Goal: Information Seeking & Learning: Understand process/instructions

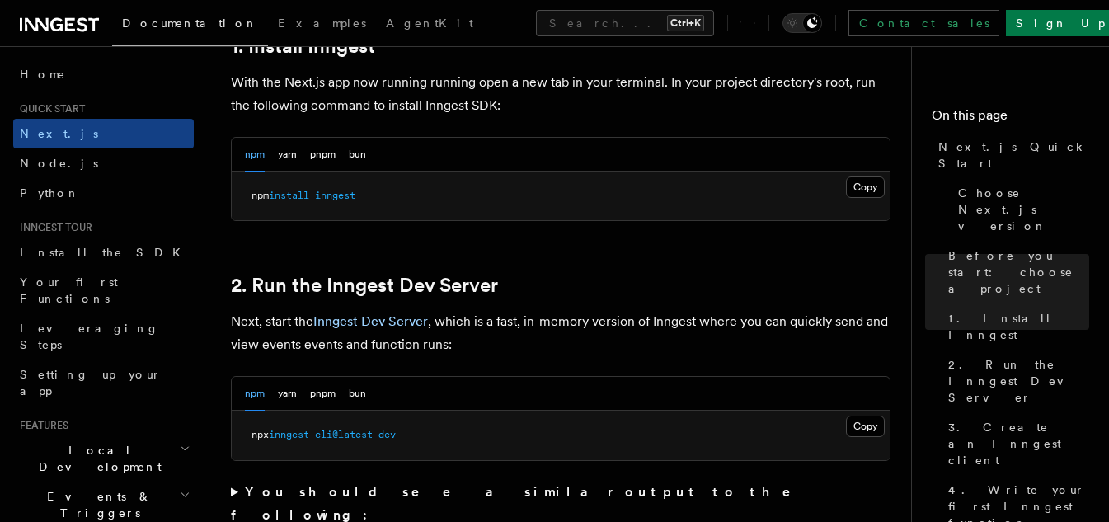
scroll to position [989, 0]
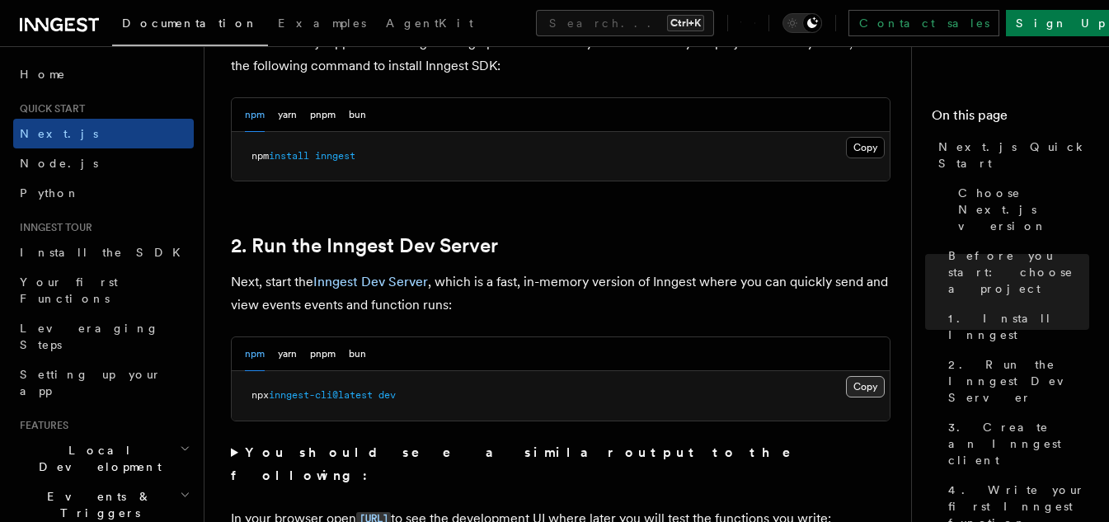
click at [847, 388] on button "Copy Copied" at bounding box center [865, 386] width 39 height 21
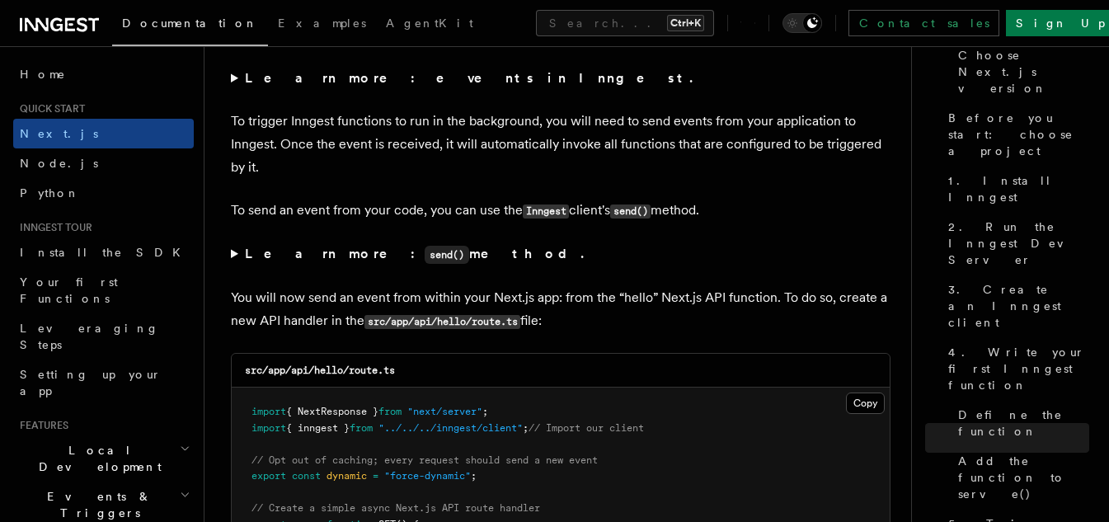
scroll to position [8409, 0]
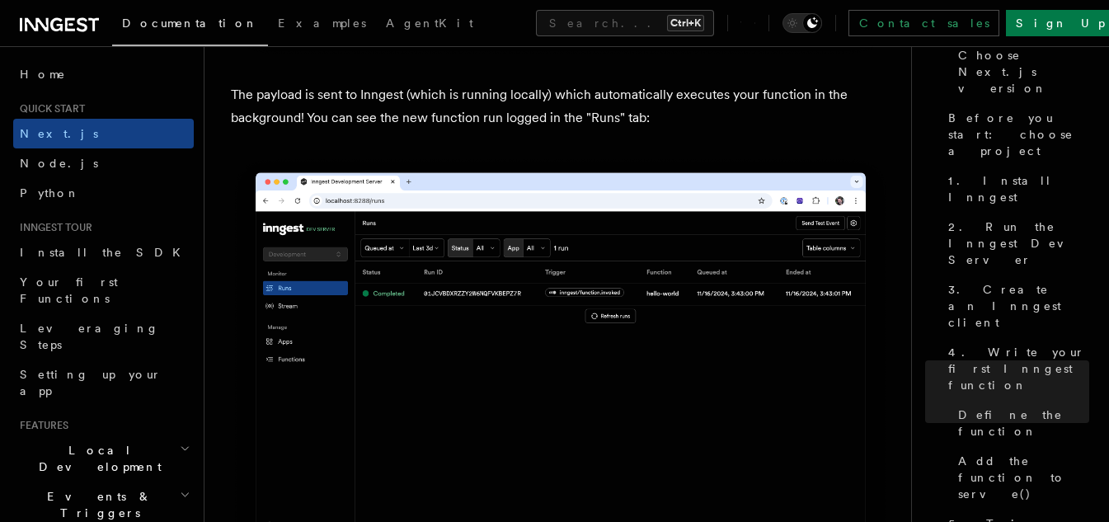
scroll to position [5538, 0]
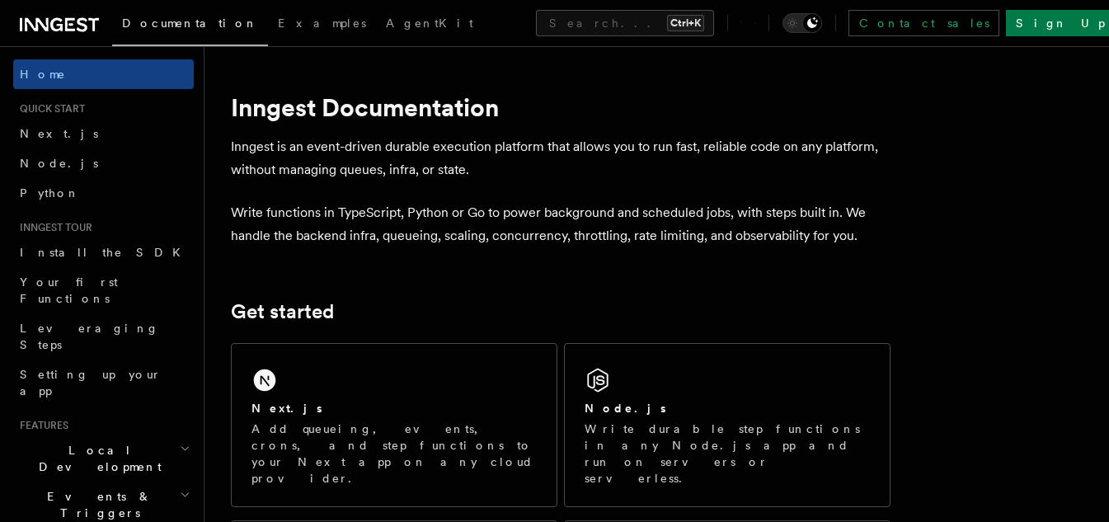
click at [413, 399] on div "Next.js Add queueing, events, crons, and step functions to your Next app on any…" at bounding box center [394, 425] width 325 height 162
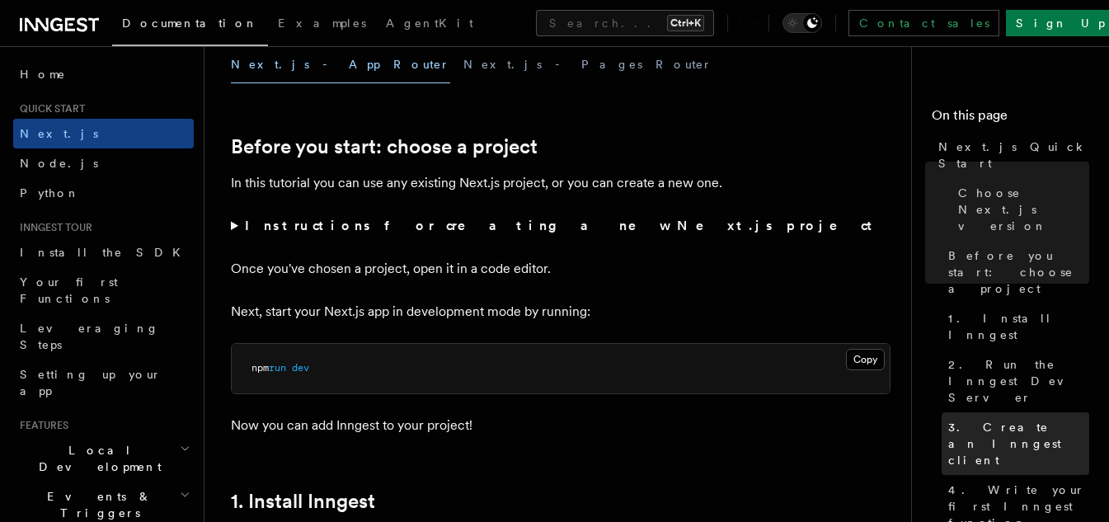
click at [999, 412] on link "3. Create an Inngest client" at bounding box center [1015, 443] width 148 height 63
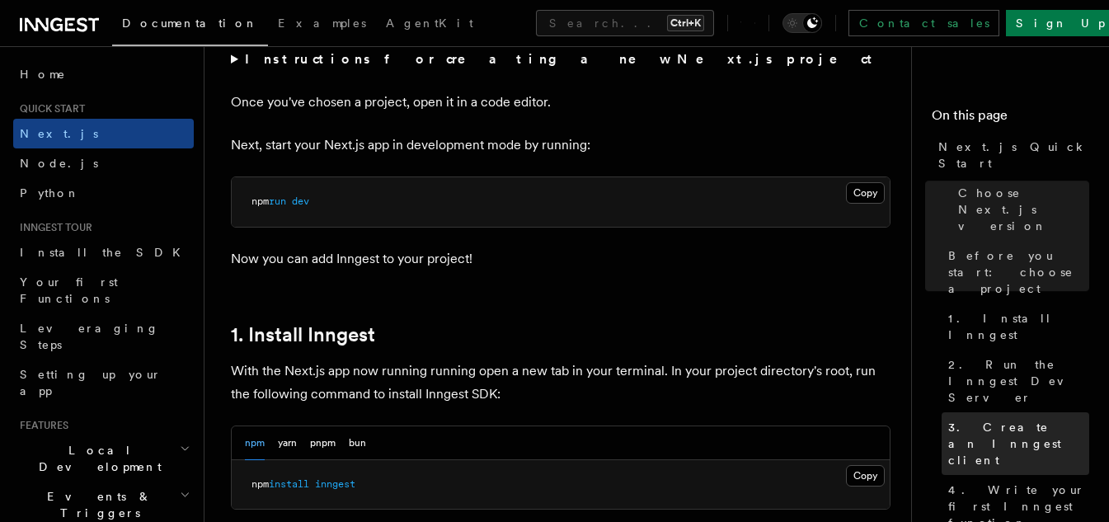
scroll to position [1934, 0]
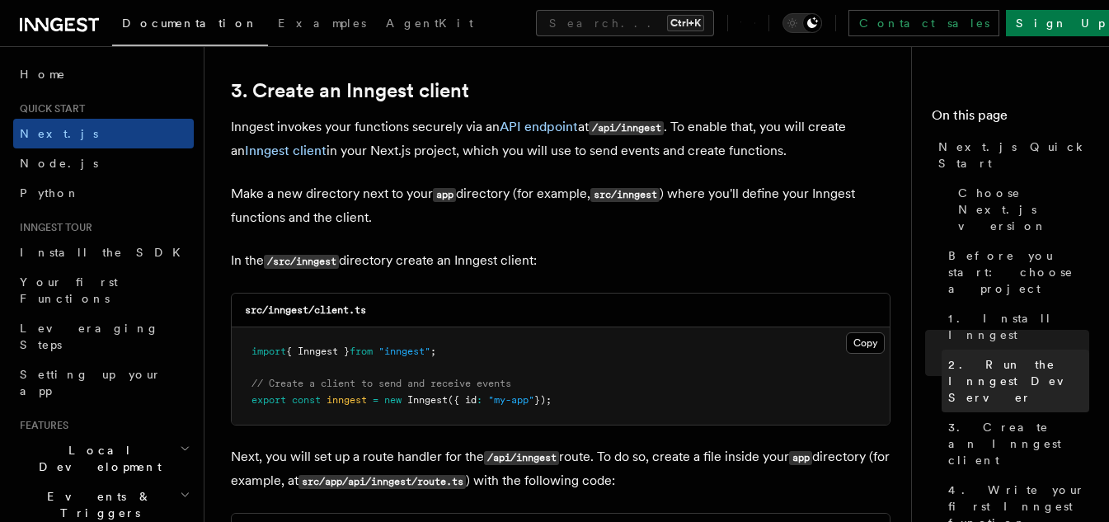
click at [1000, 356] on span "2. Run the Inngest Dev Server" at bounding box center [1018, 380] width 141 height 49
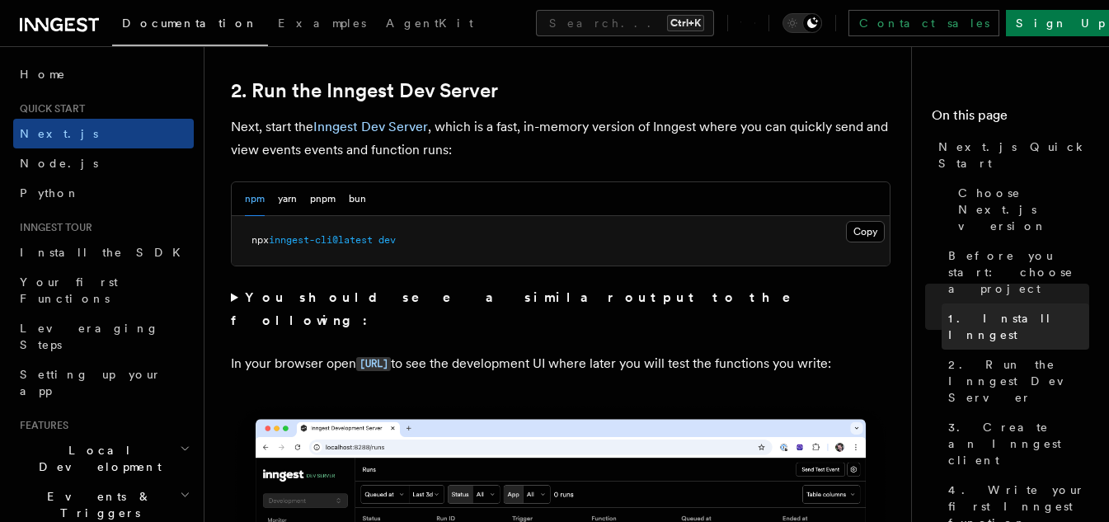
click at [1014, 310] on span "1. Install Inngest" at bounding box center [1018, 326] width 141 height 33
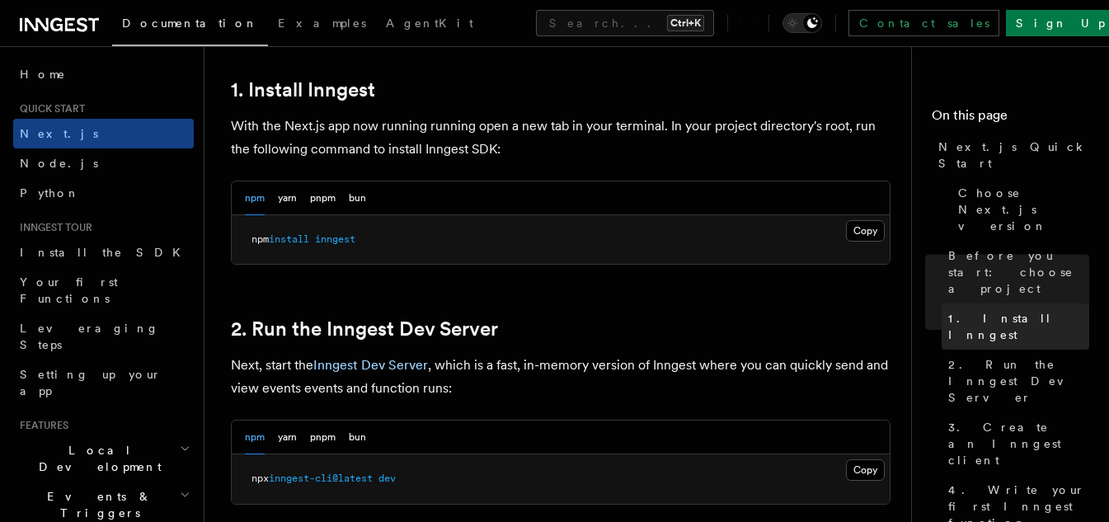
scroll to position [905, 0]
click at [857, 471] on button "Copy Copied" at bounding box center [865, 470] width 39 height 21
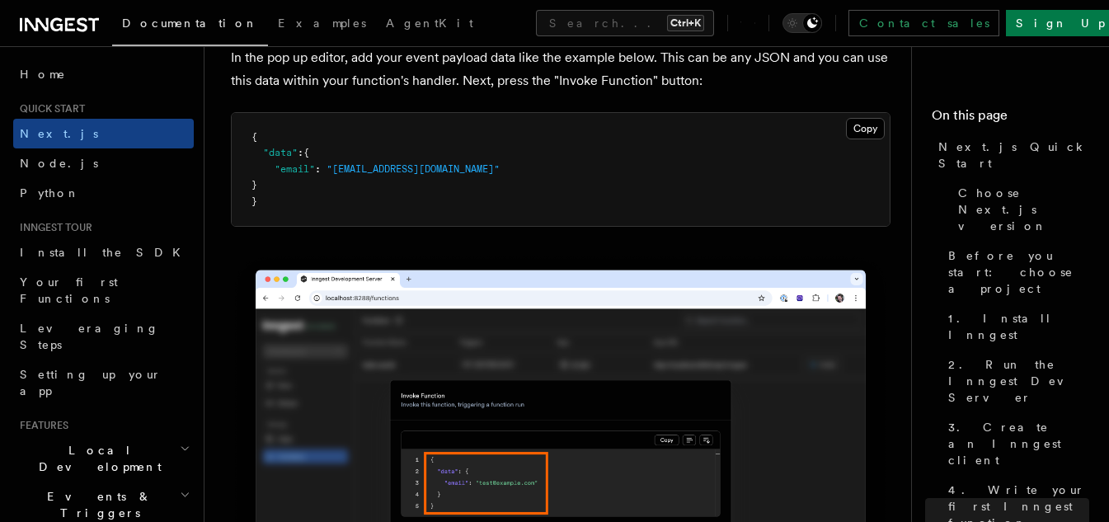
scroll to position [4945, 0]
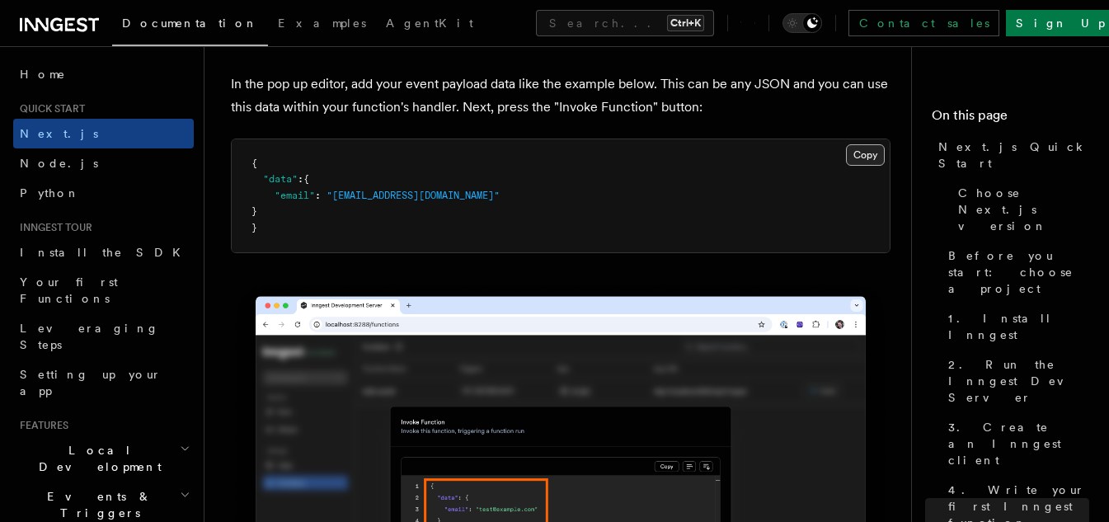
click at [852, 148] on button "Copy Copied" at bounding box center [865, 154] width 39 height 21
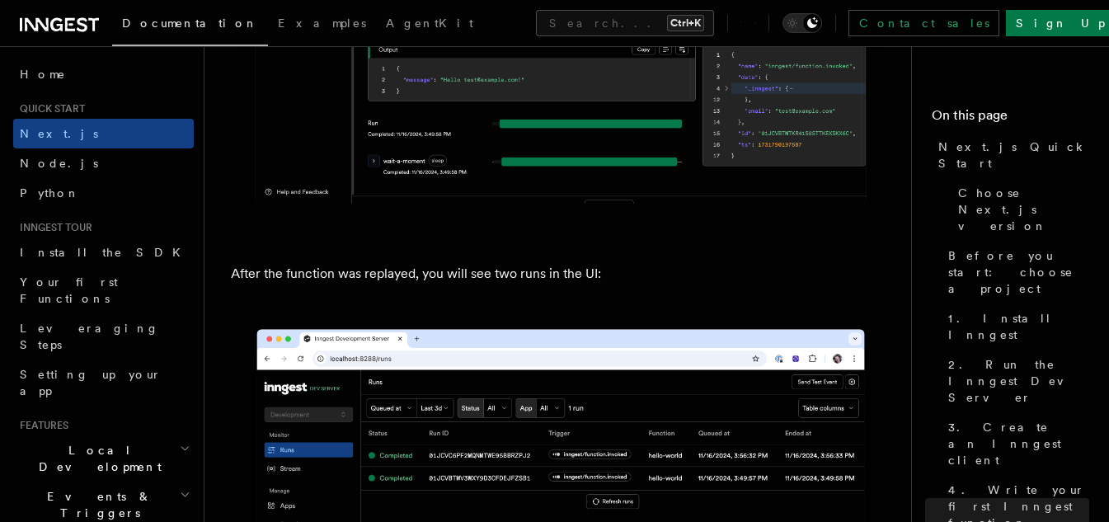
scroll to position [7583, 0]
